Goal: Navigation & Orientation: Find specific page/section

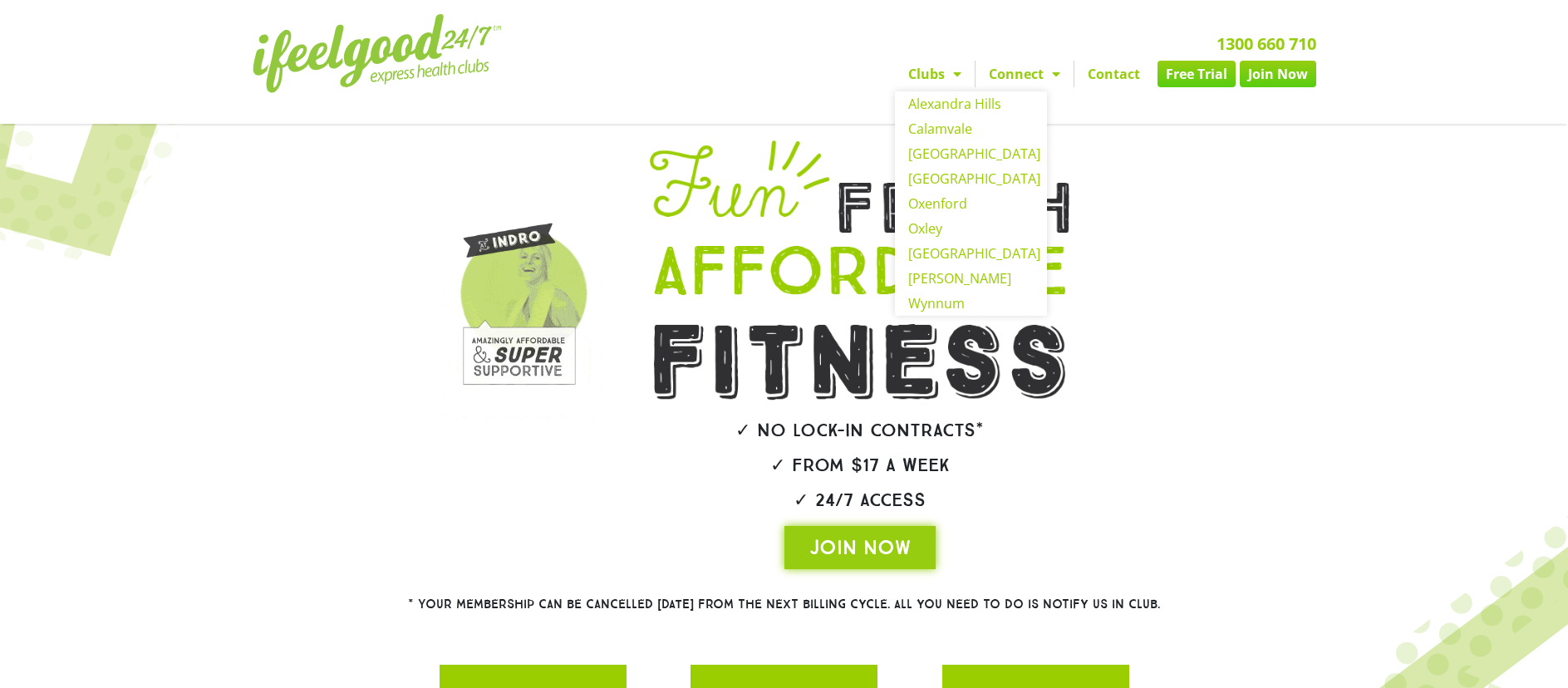
click at [912, 76] on link "Clubs" at bounding box center [935, 74] width 80 height 27
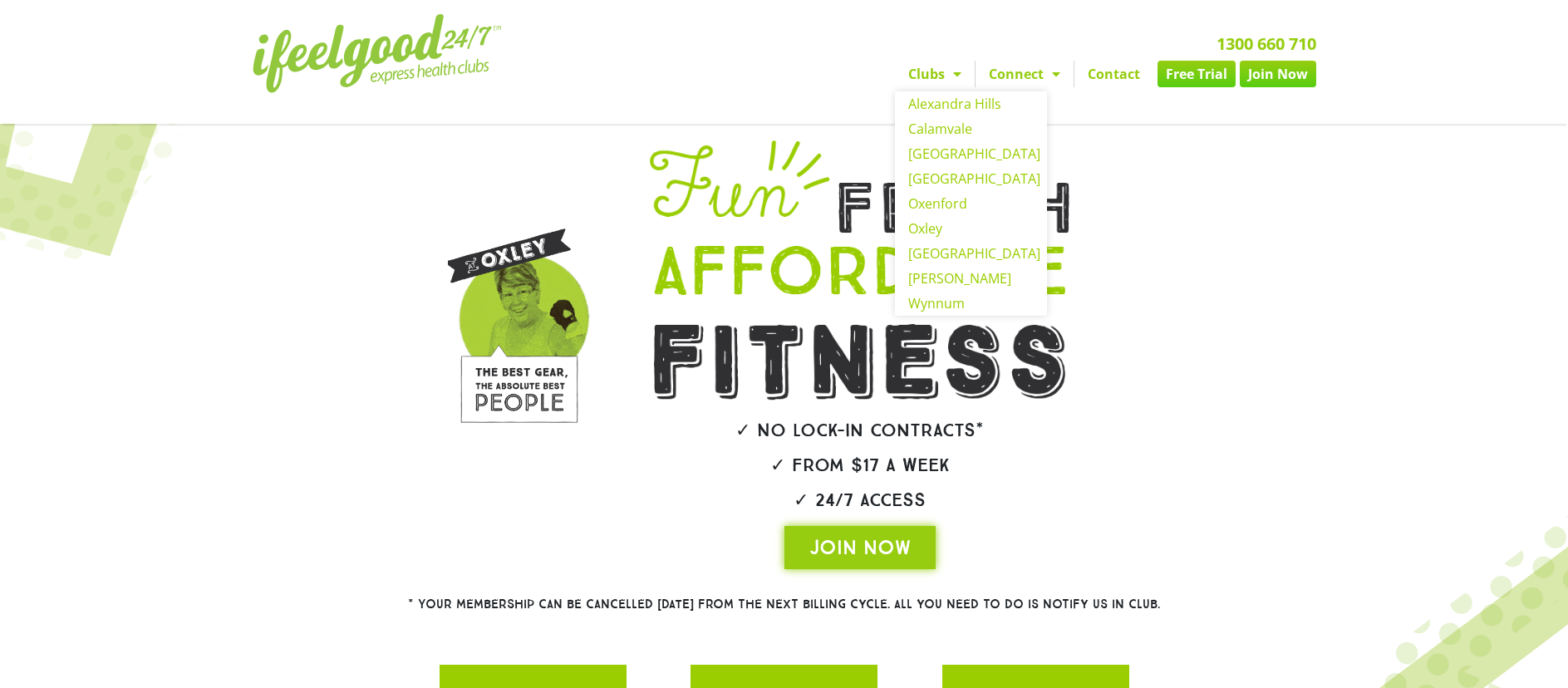
click at [930, 76] on link "Clubs" at bounding box center [935, 74] width 80 height 27
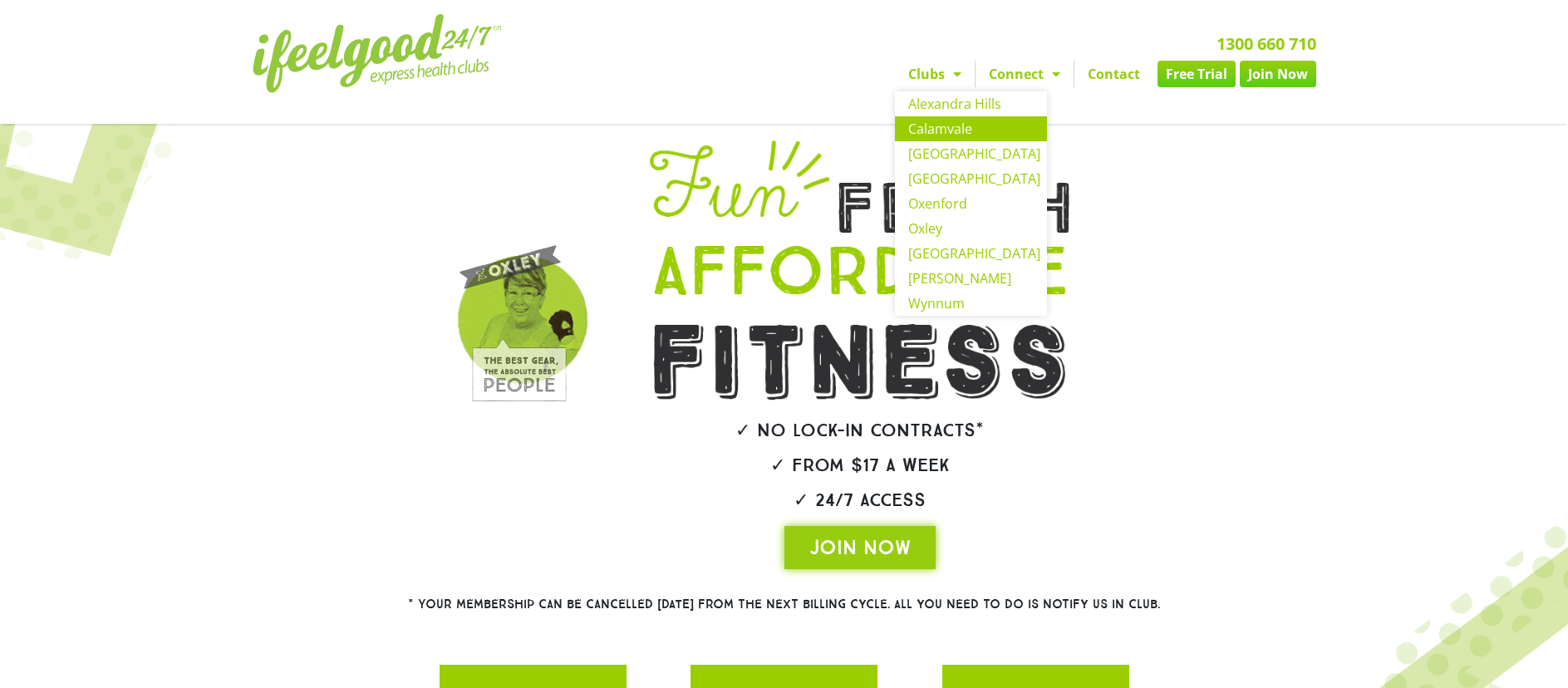
click at [954, 133] on link "Calamvale" at bounding box center [971, 128] width 152 height 25
